Goal: Task Accomplishment & Management: Manage account settings

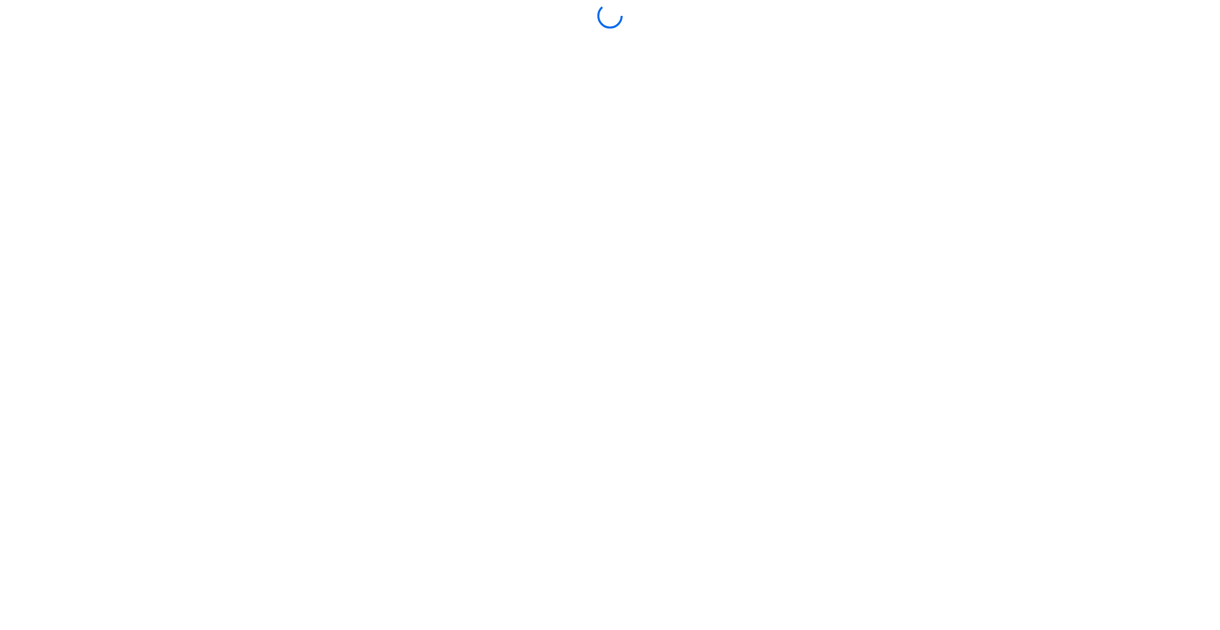
click at [587, 425] on div at bounding box center [610, 315] width 1214 height 624
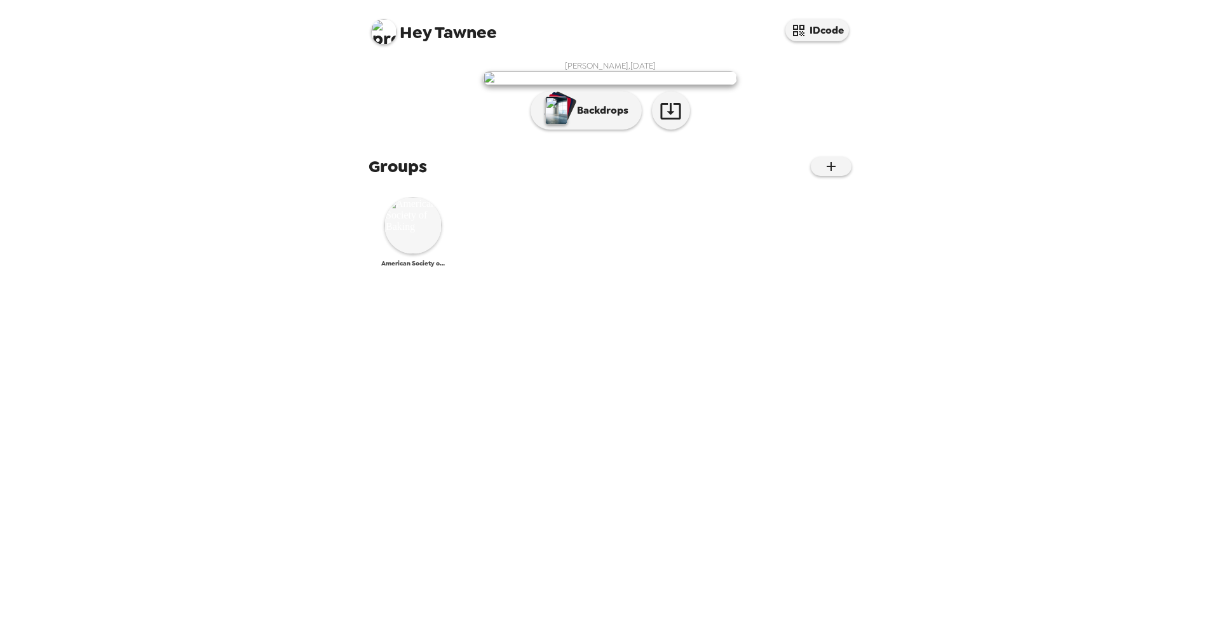
click at [411, 254] on img at bounding box center [412, 225] width 57 height 57
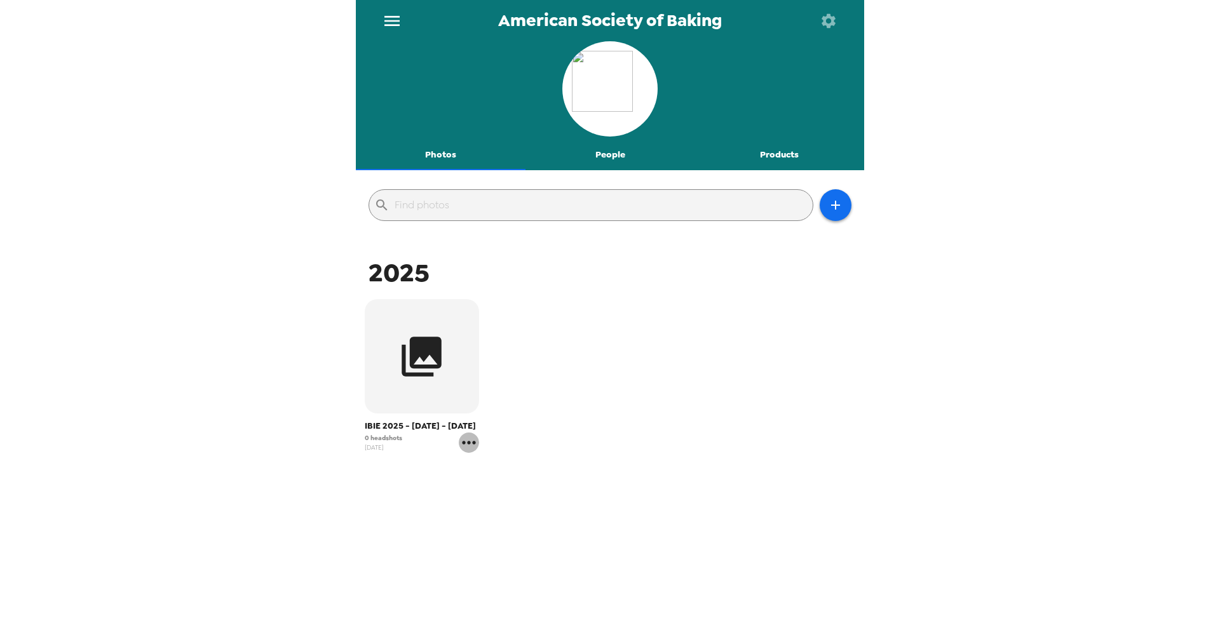
click at [469, 442] on icon "gallery menu" at bounding box center [468, 442] width 13 height 3
click at [448, 389] on div at bounding box center [610, 315] width 1220 height 630
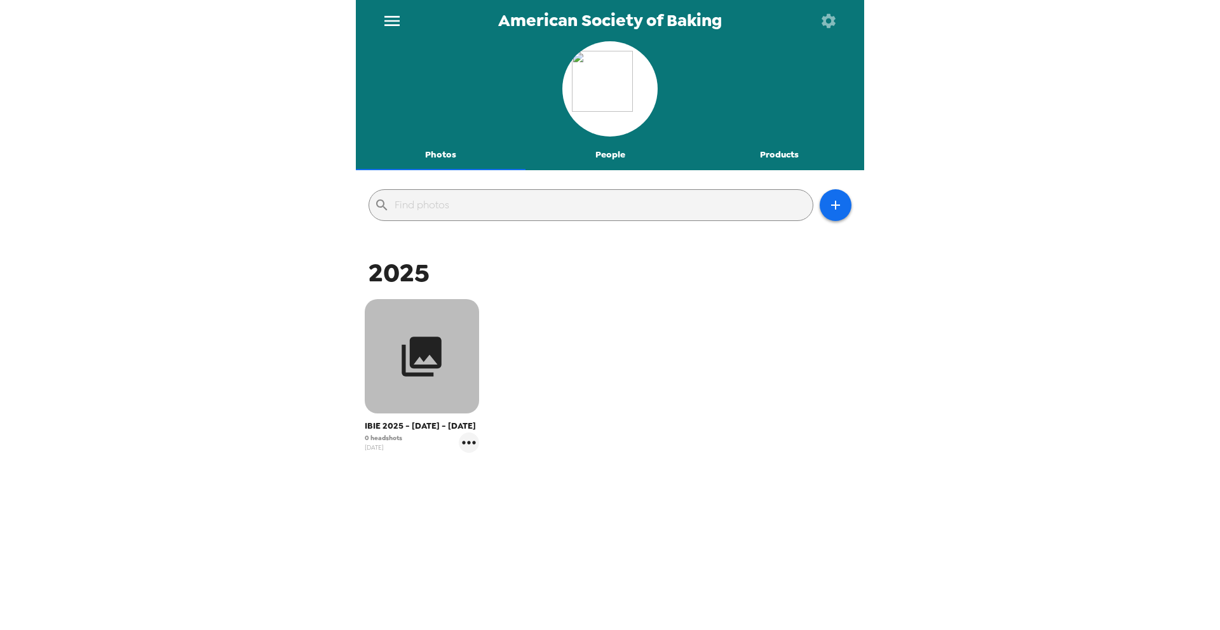
click at [428, 367] on icon "button" at bounding box center [422, 357] width 40 height 40
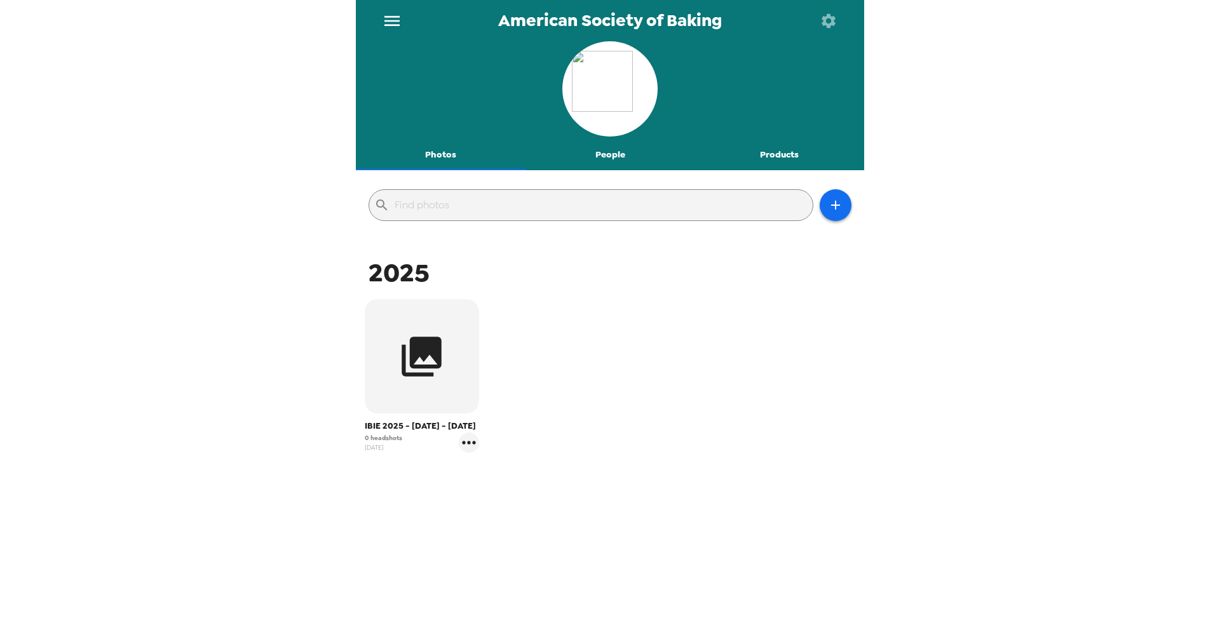
click at [470, 454] on div "IBIE 2025 - September 14 - 17 0 headshots 8/11/25" at bounding box center [422, 376] width 126 height 160
click at [470, 444] on icon "gallery menu" at bounding box center [468, 442] width 13 height 3
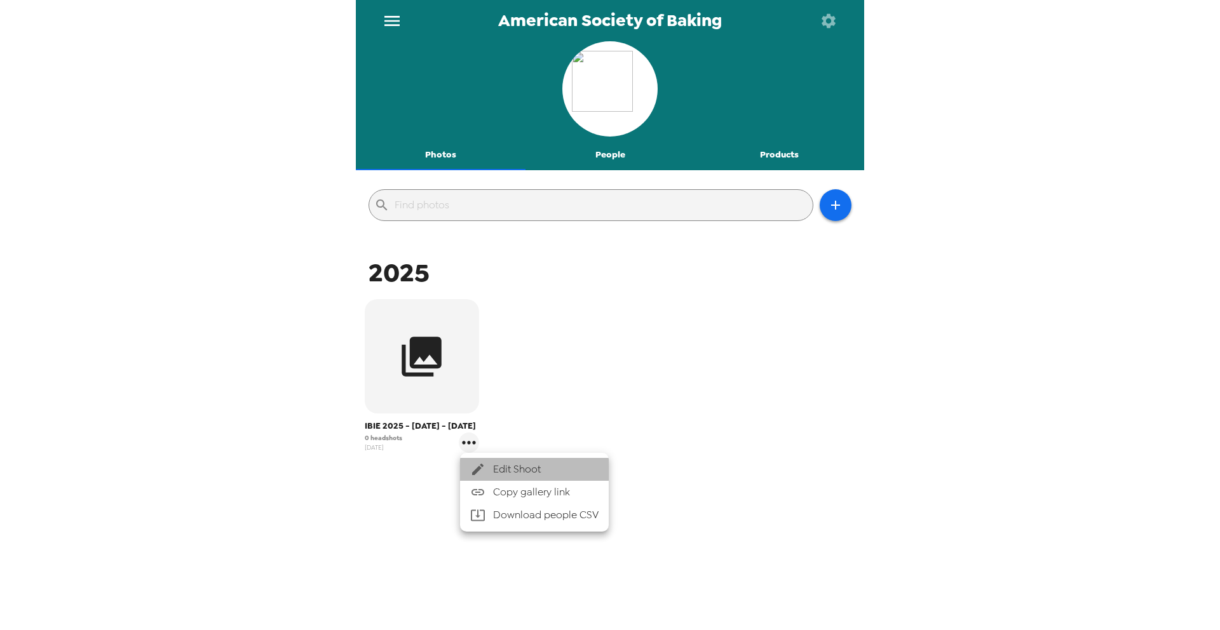
click at [520, 466] on span "Edit Shoot" at bounding box center [545, 469] width 105 height 15
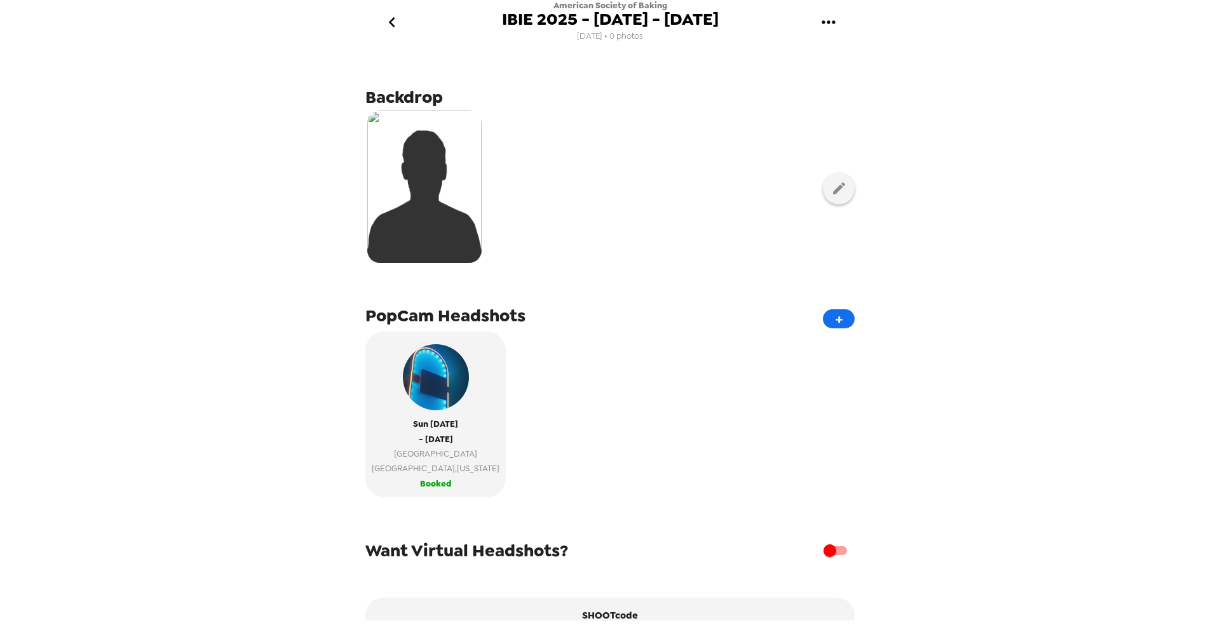
scroll to position [64, 0]
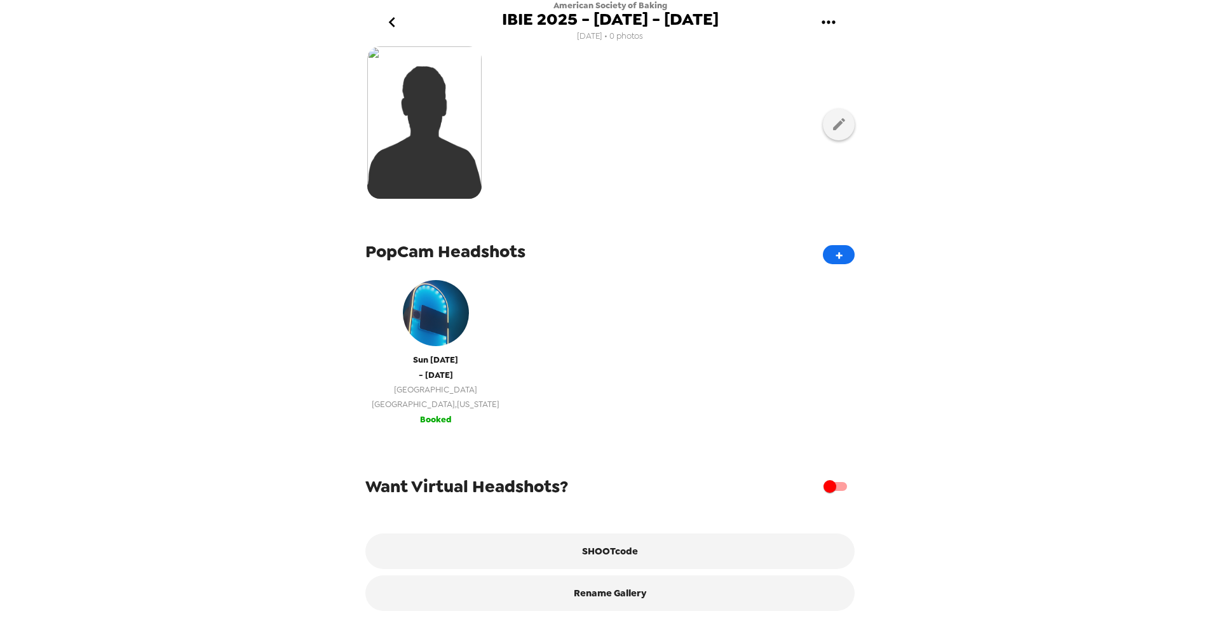
click at [444, 385] on span "300 Convention Center Dr" at bounding box center [436, 390] width 128 height 15
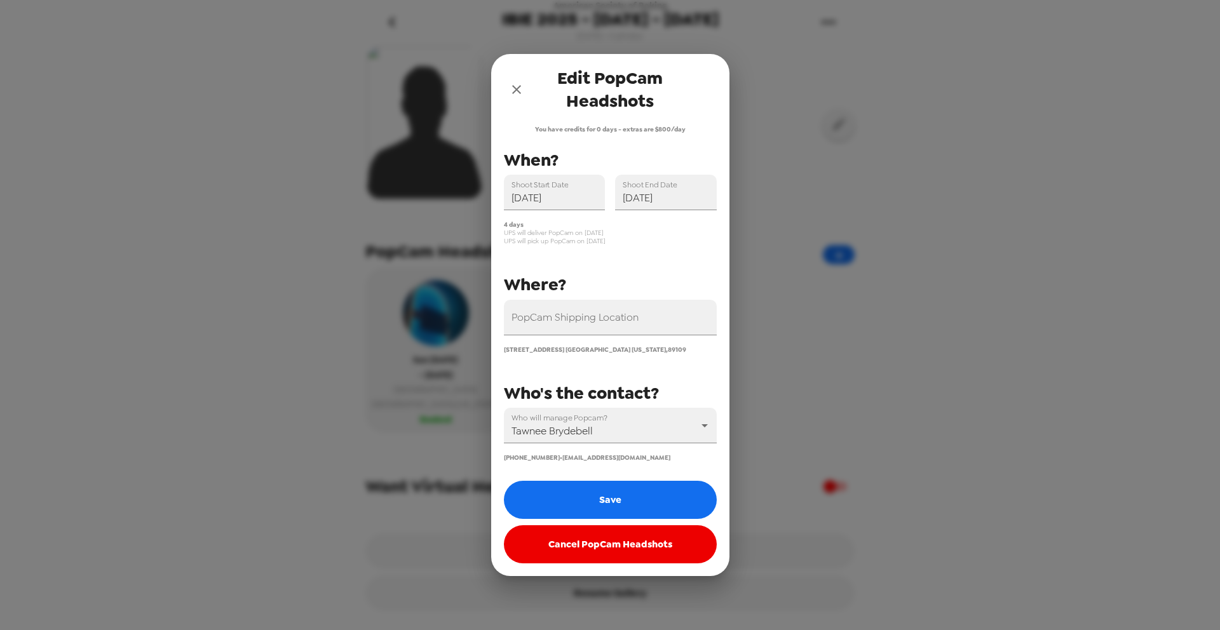
click at [514, 86] on icon "close" at bounding box center [516, 89] width 15 height 15
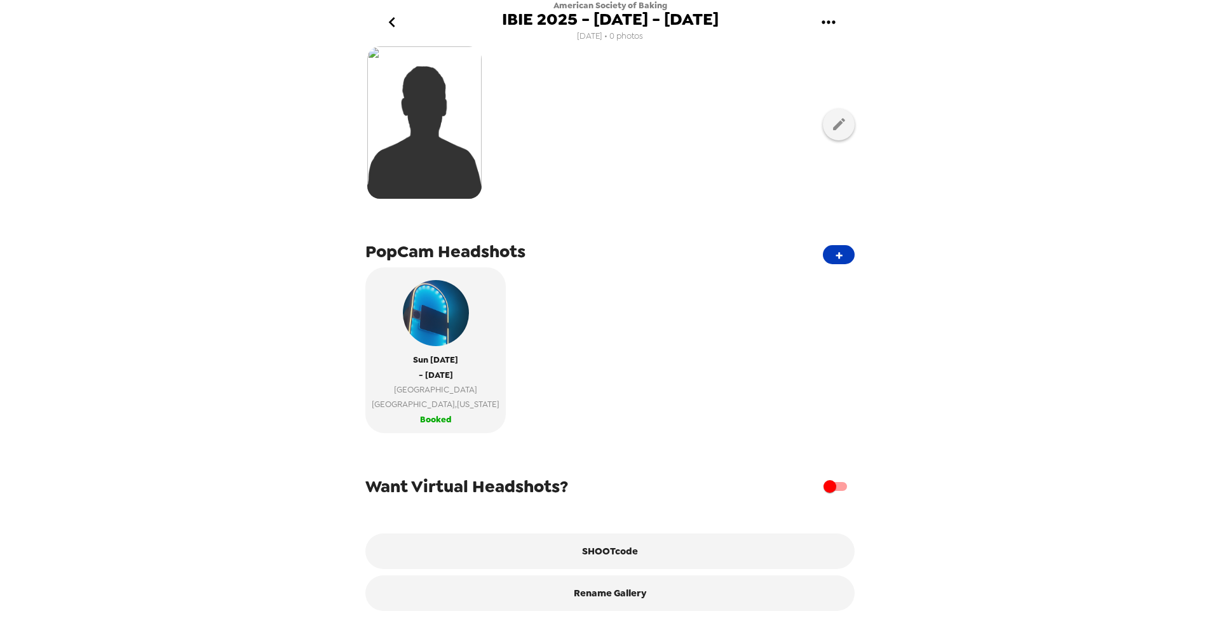
click at [839, 255] on button "+" at bounding box center [839, 254] width 32 height 19
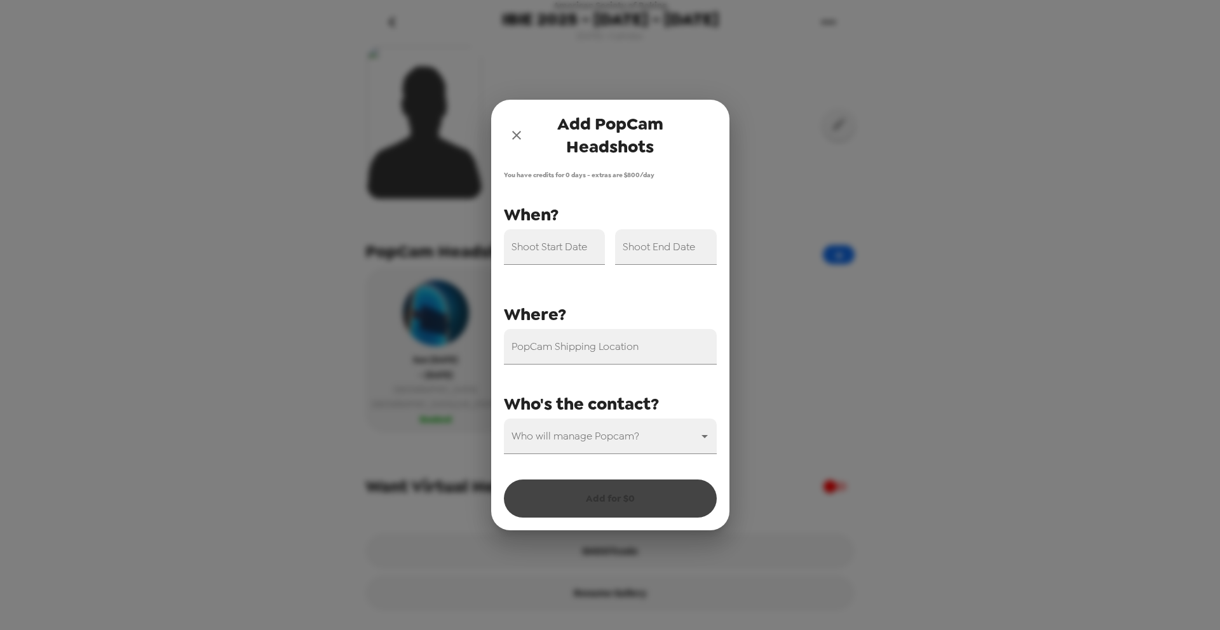
click at [514, 128] on icon "close" at bounding box center [516, 135] width 15 height 15
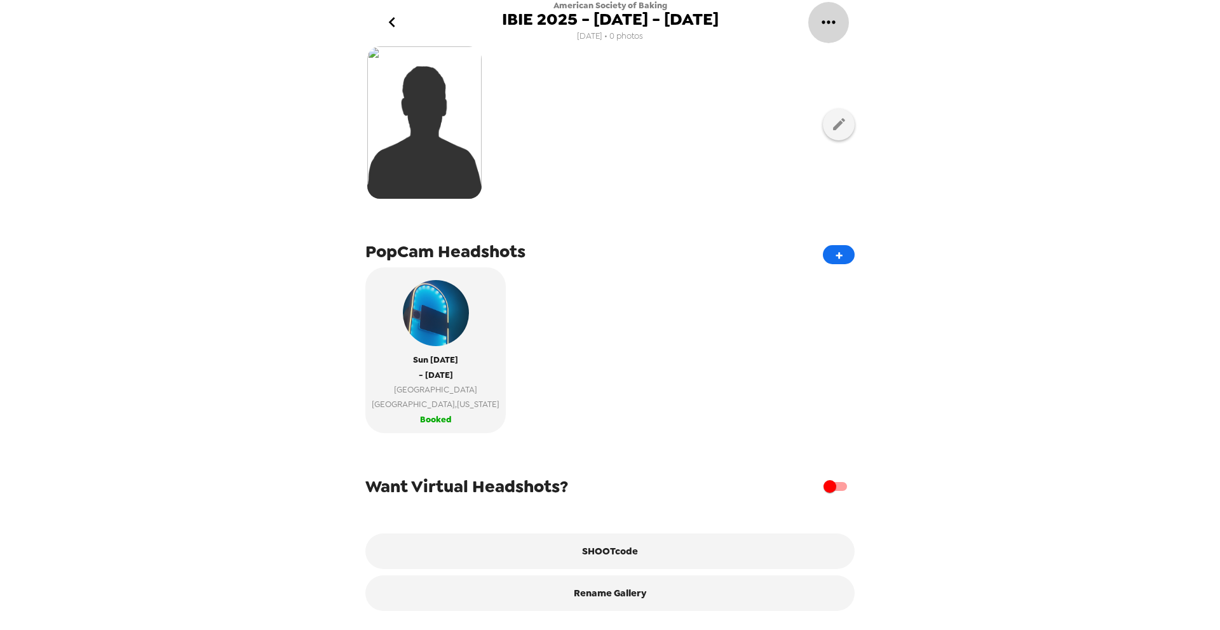
click at [841, 22] on button "gallery menu" at bounding box center [828, 22] width 41 height 41
click at [610, 161] on div at bounding box center [610, 315] width 1220 height 630
click at [426, 110] on img at bounding box center [424, 122] width 114 height 153
click at [458, 80] on img at bounding box center [424, 122] width 114 height 153
click at [841, 121] on icon "button" at bounding box center [839, 124] width 16 height 16
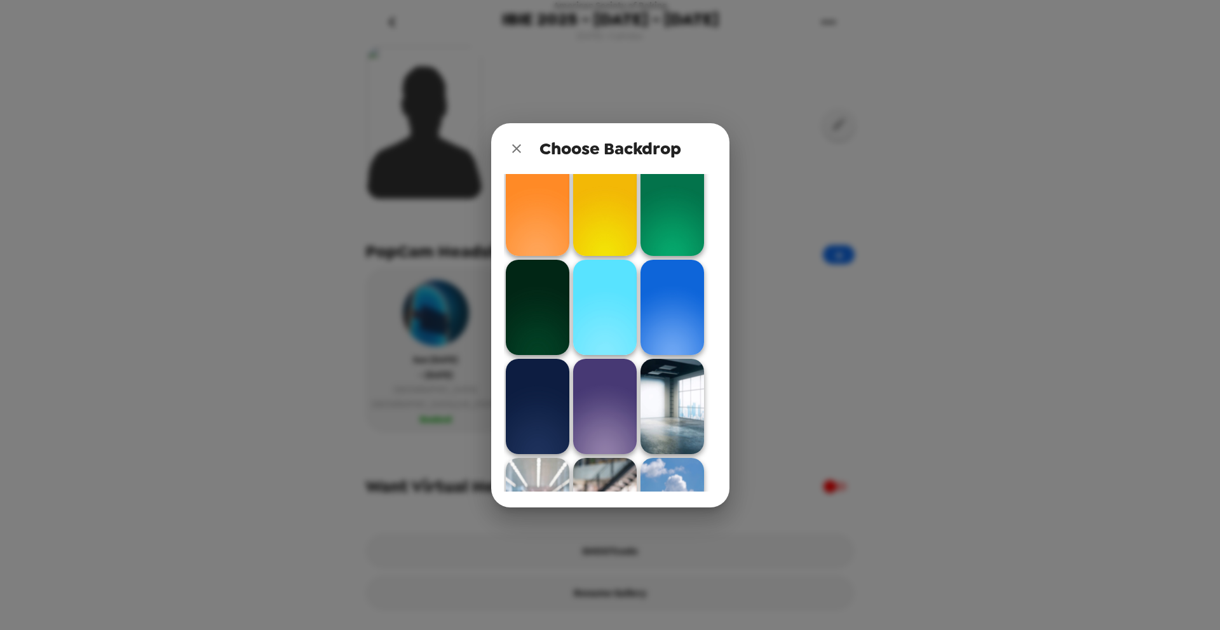
scroll to position [513, 0]
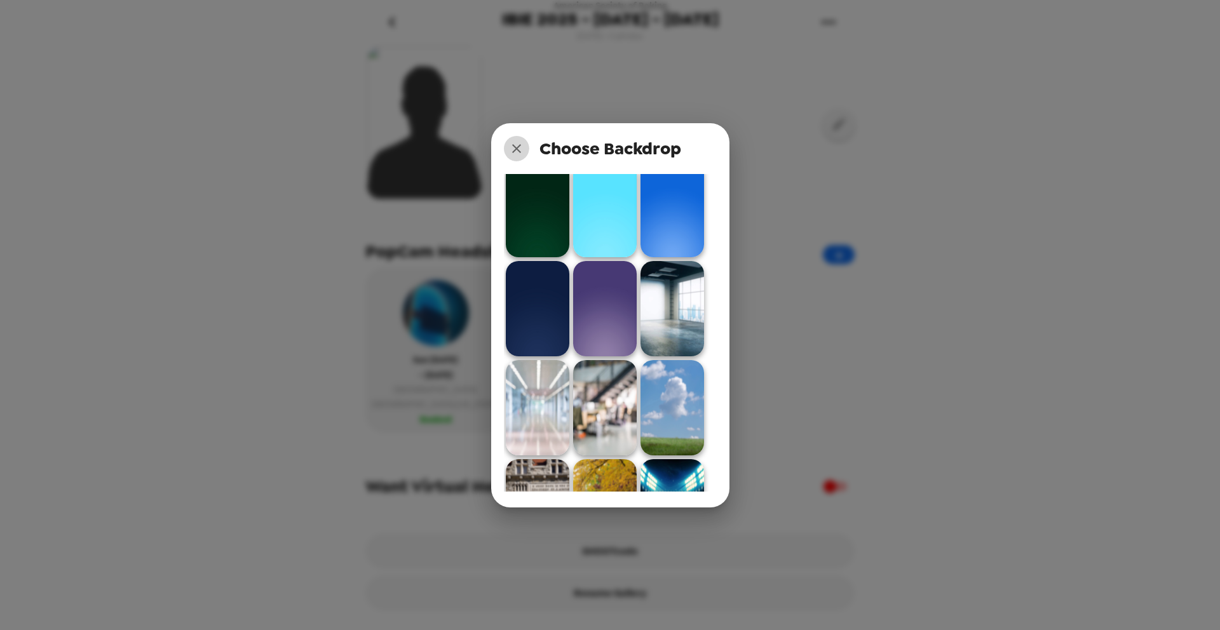
click at [521, 151] on icon "close" at bounding box center [516, 148] width 15 height 15
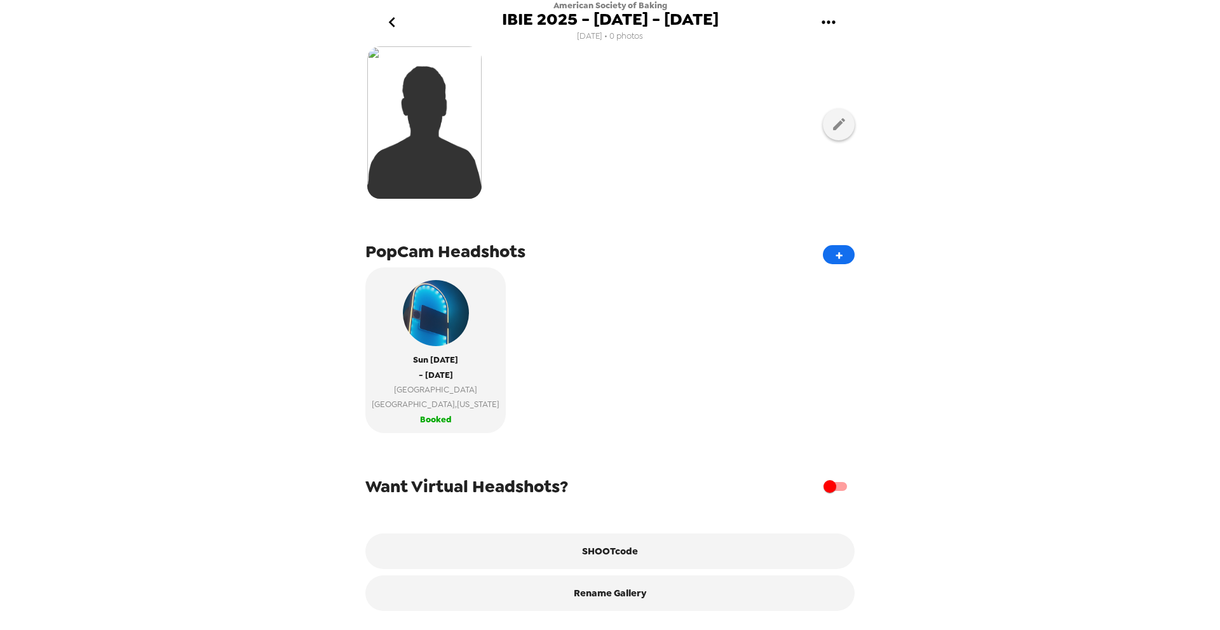
scroll to position [0, 0]
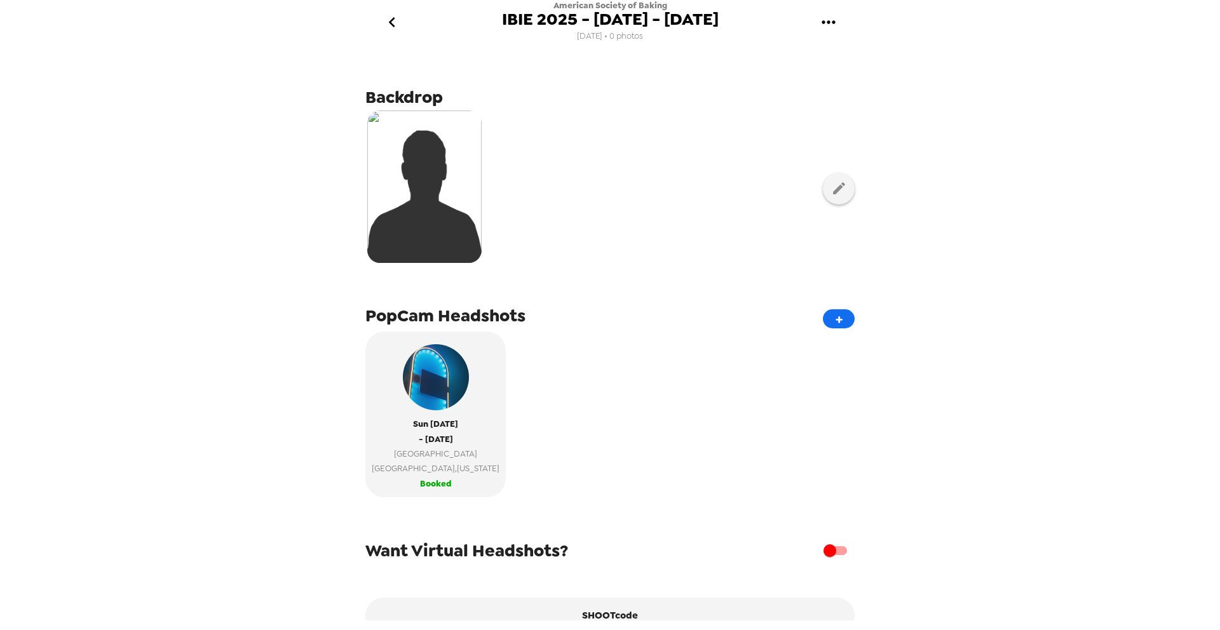
click at [390, 25] on icon "go back" at bounding box center [392, 22] width 20 height 20
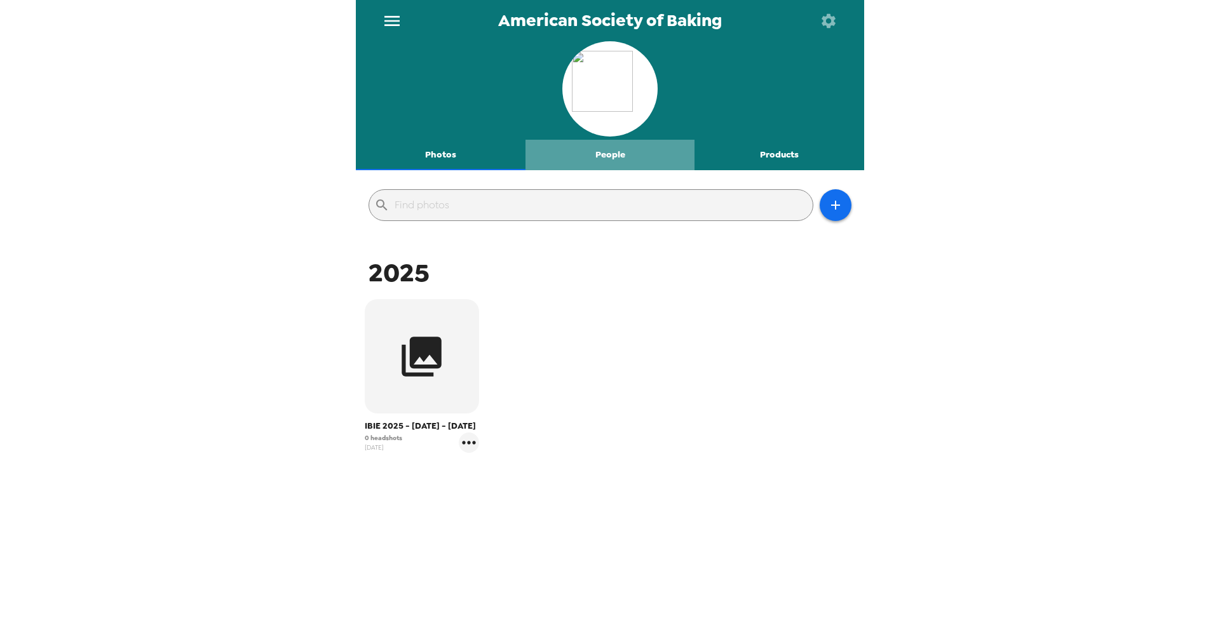
click at [610, 152] on button "People" at bounding box center [611, 155] width 170 height 31
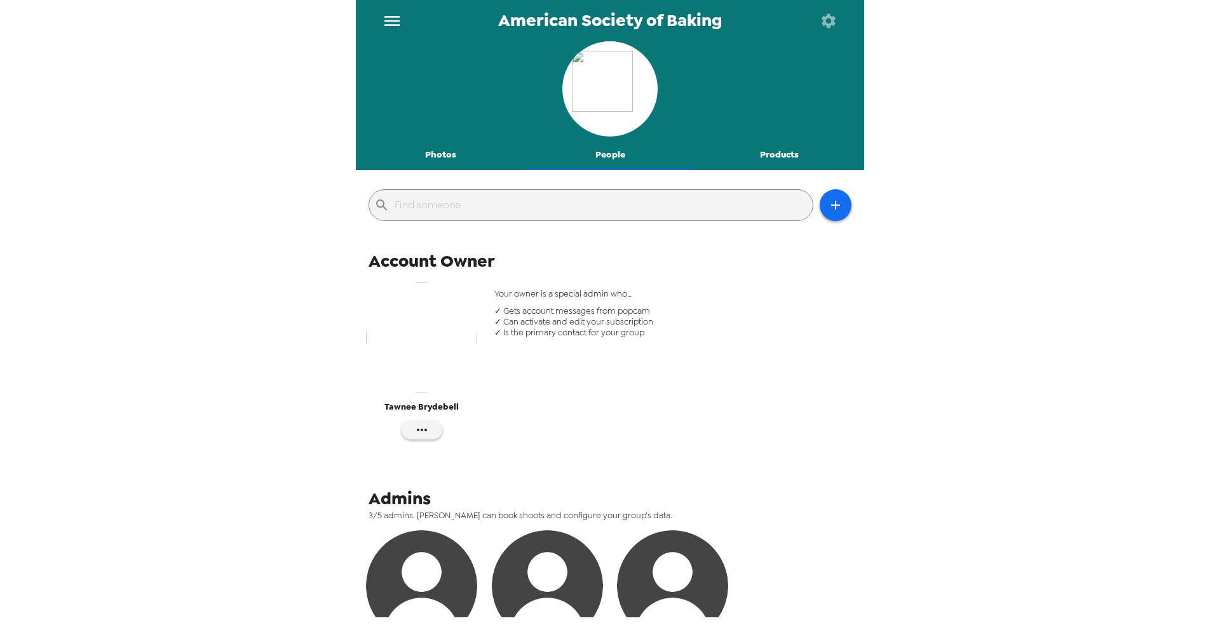
click at [400, 30] on icon "menu" at bounding box center [392, 21] width 20 height 20
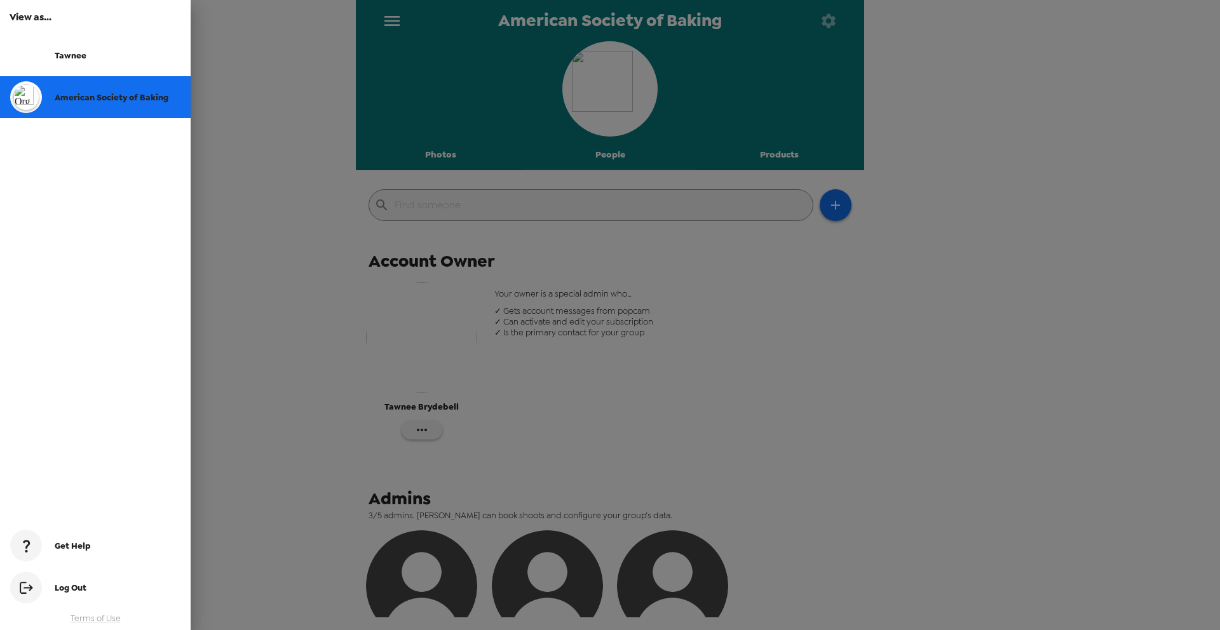
click at [449, 149] on div at bounding box center [610, 315] width 1220 height 630
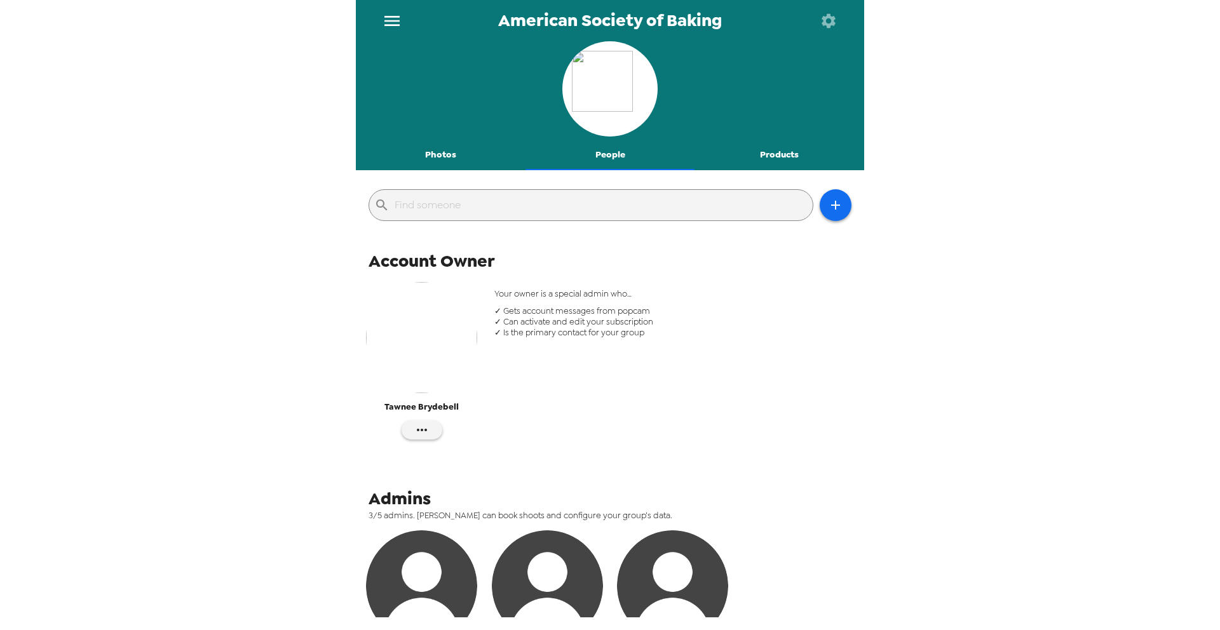
click at [442, 158] on button "Photos" at bounding box center [441, 155] width 170 height 31
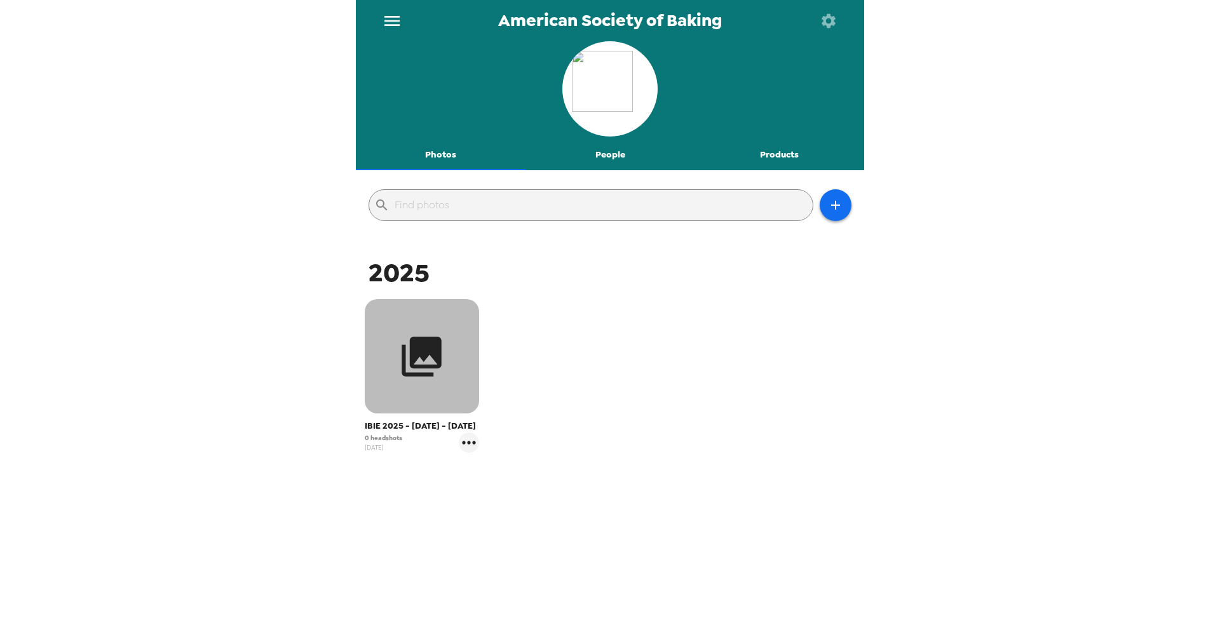
click at [427, 391] on button "button" at bounding box center [422, 356] width 114 height 114
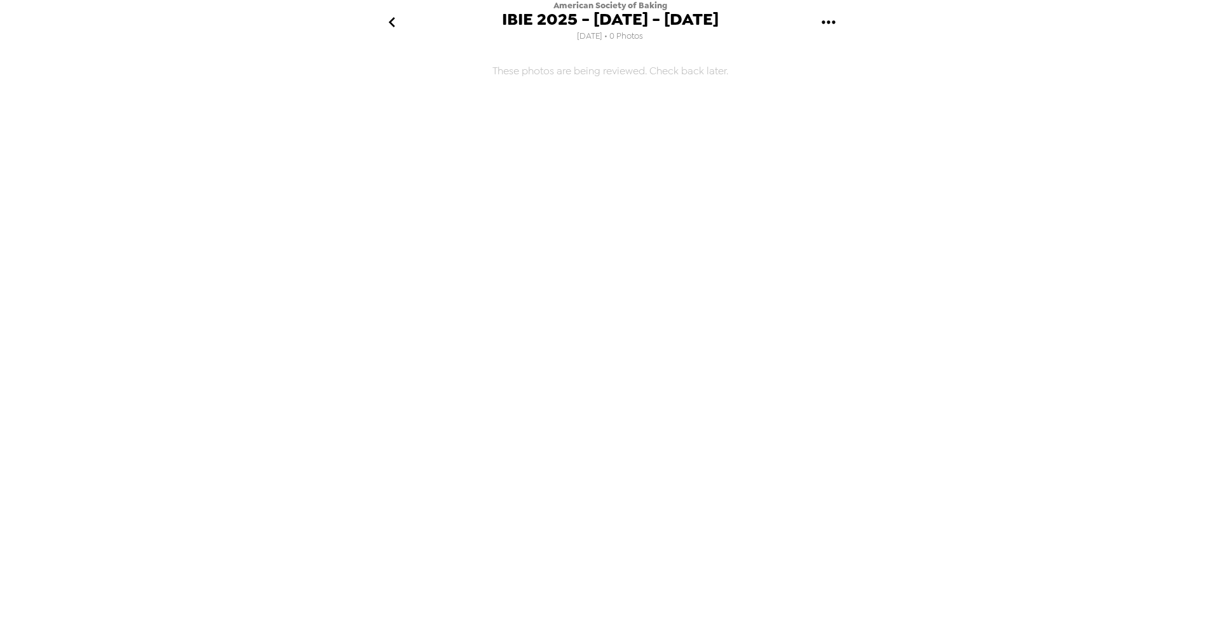
click at [392, 23] on icon "go back" at bounding box center [392, 22] width 20 height 20
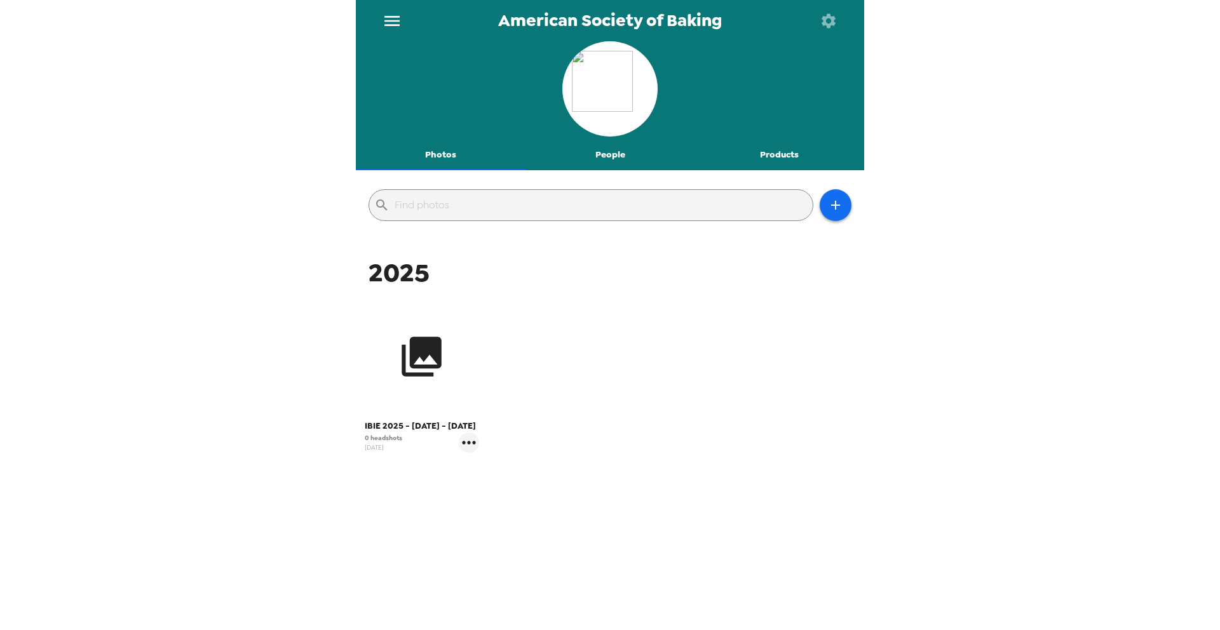
click at [436, 391] on button "button" at bounding box center [422, 356] width 114 height 114
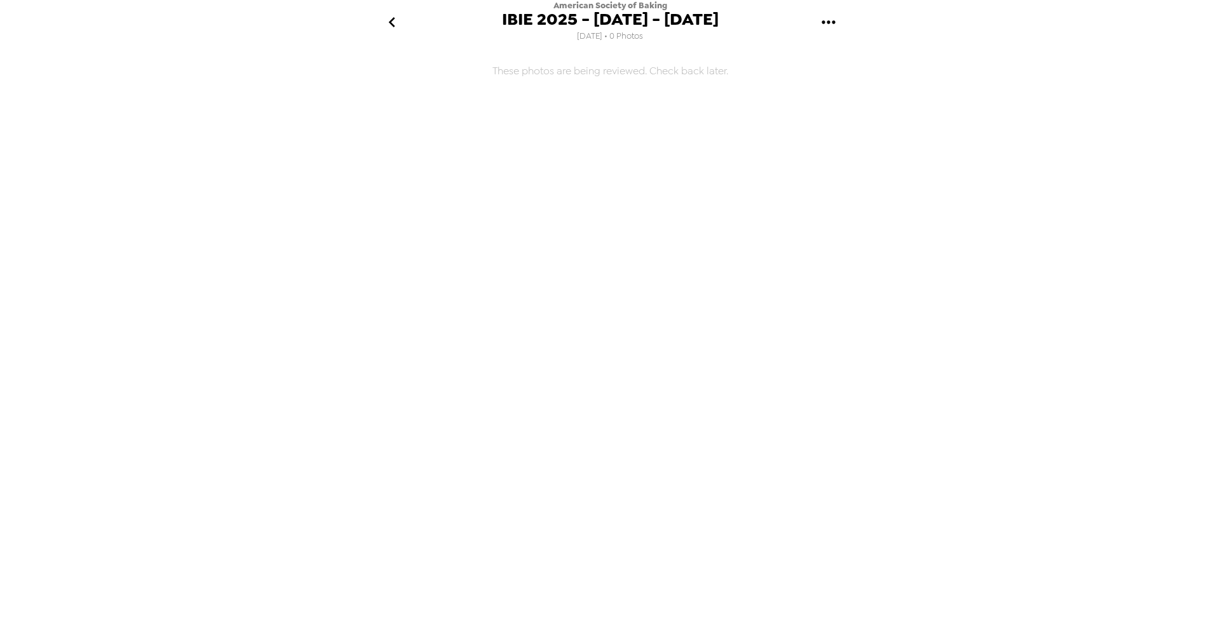
click at [828, 21] on icon "gallery menu" at bounding box center [828, 21] width 13 height 3
click at [388, 26] on div at bounding box center [610, 315] width 1220 height 630
click at [393, 25] on icon "go back" at bounding box center [391, 22] width 6 height 10
